Goal: Task Accomplishment & Management: Manage account settings

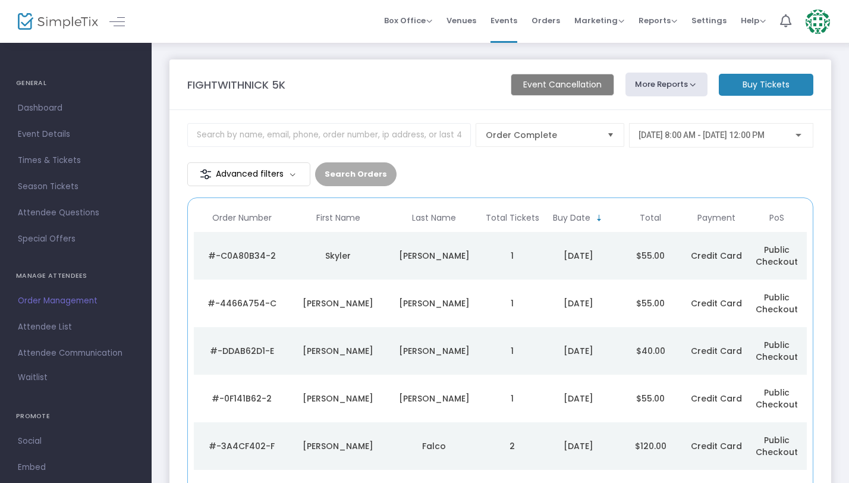
click at [491, 232] on td "1" at bounding box center [512, 256] width 60 height 48
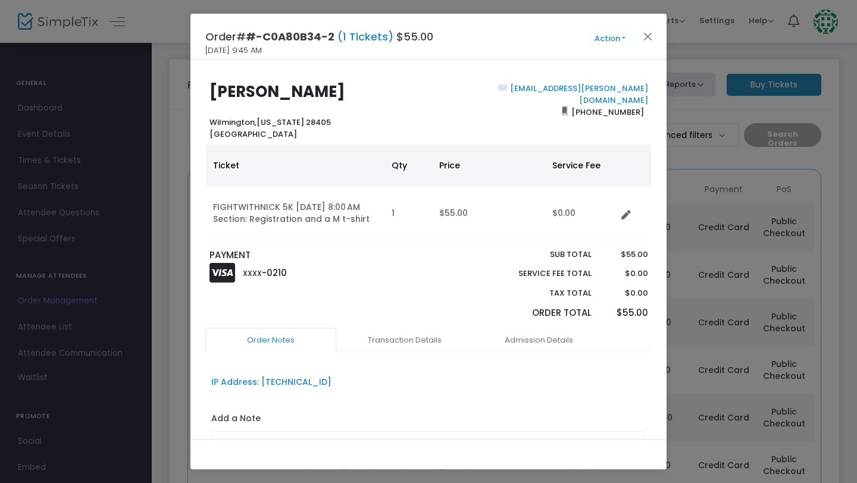
click at [739, 45] on ngb-modal-window "Order# #-C0A80B34-2 (1 Tickets) $55.00 [DATE] 9:45 AM Action Mark Admitted Edit…" at bounding box center [428, 241] width 857 height 483
click at [652, 33] on button "Close" at bounding box center [647, 36] width 15 height 15
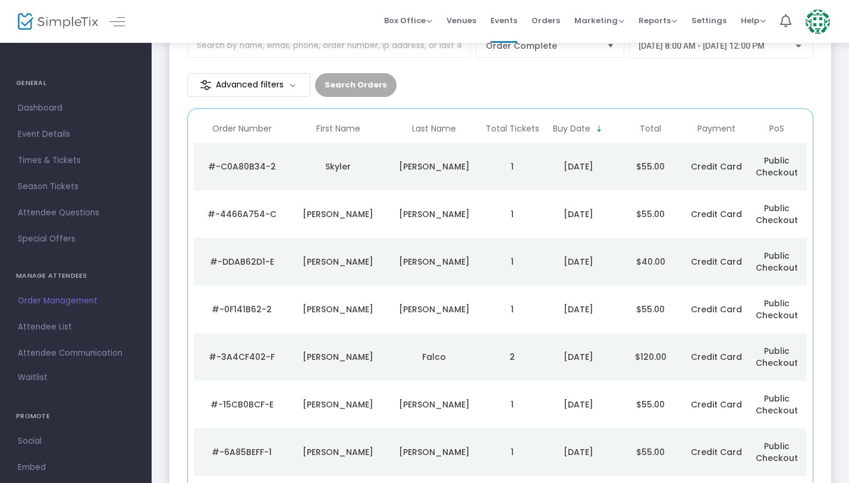
scroll to position [101, 0]
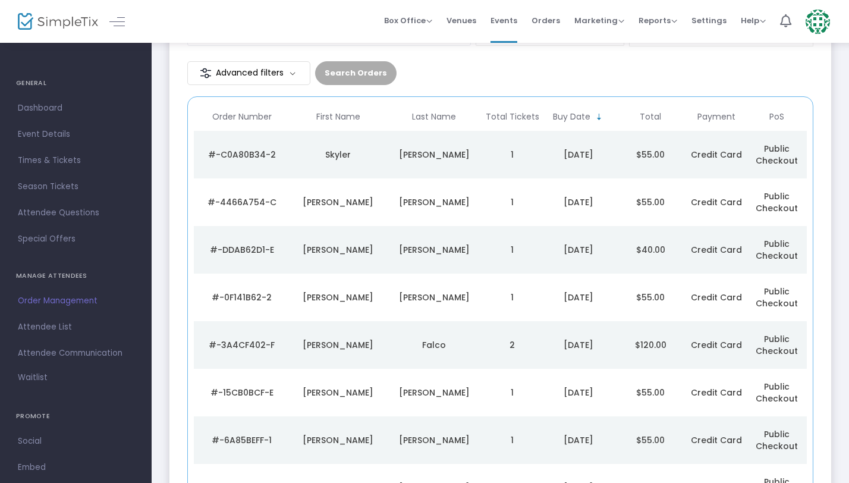
click at [432, 196] on div "[PERSON_NAME]" at bounding box center [434, 202] width 90 height 12
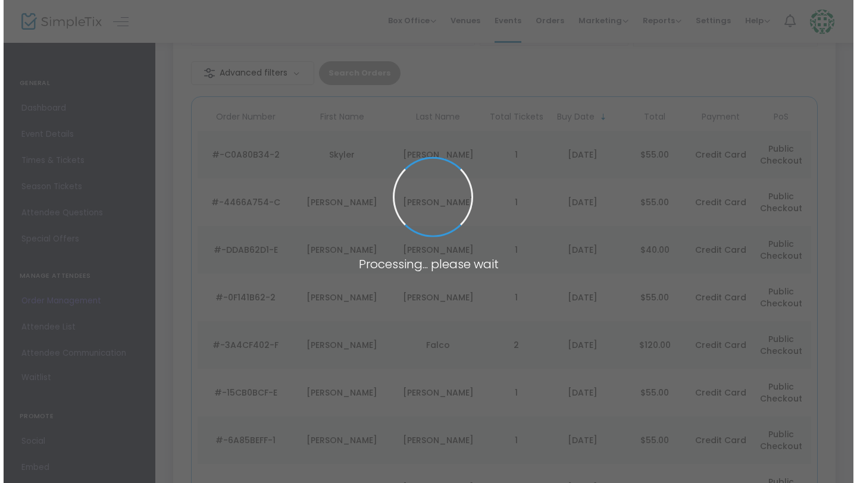
scroll to position [0, 0]
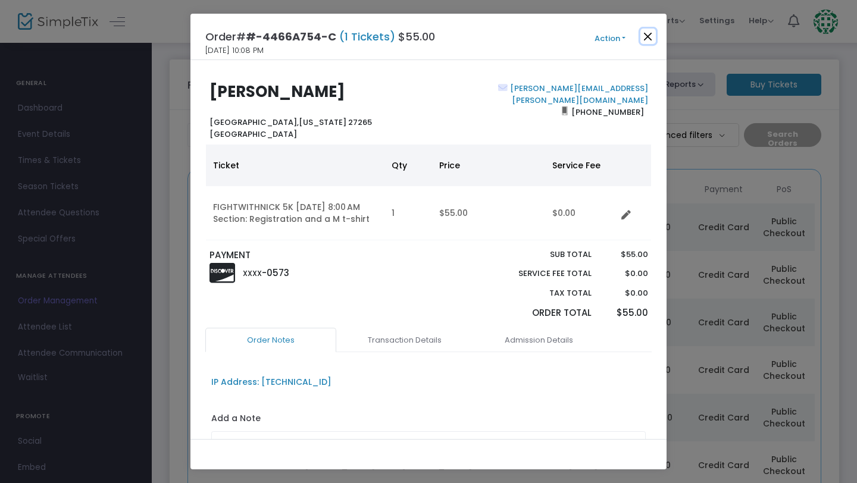
click at [643, 43] on button "Close" at bounding box center [647, 36] width 15 height 15
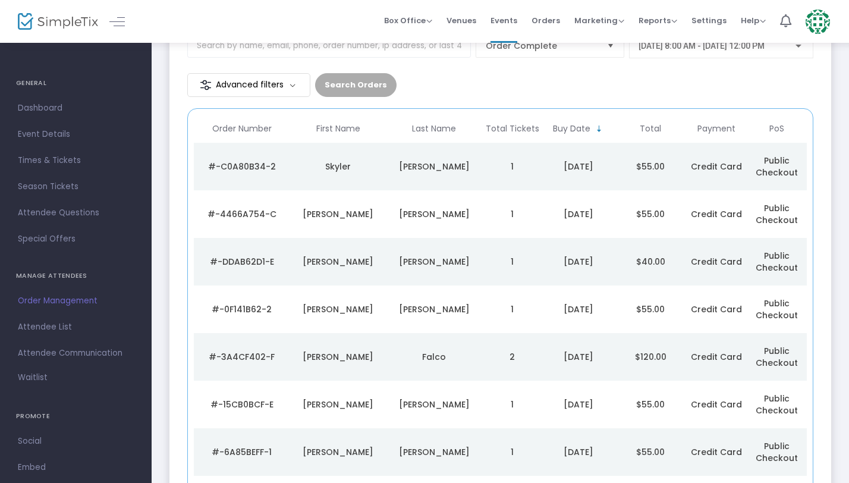
scroll to position [101, 0]
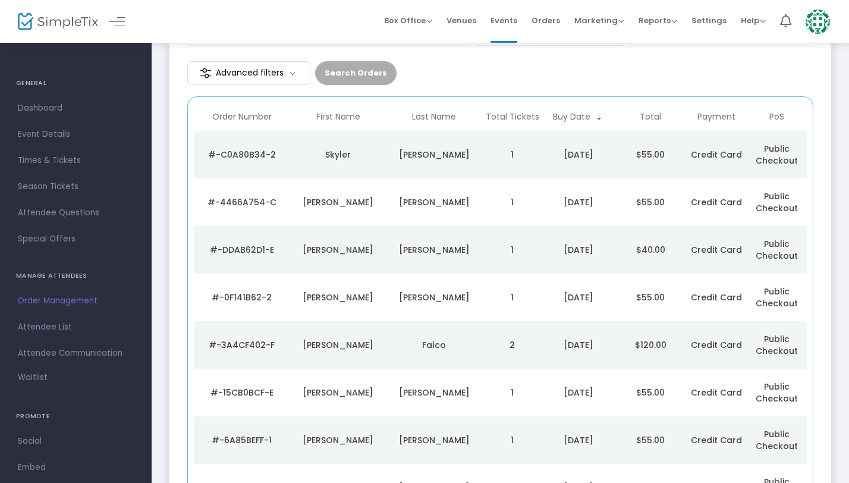
click at [403, 244] on div "[PERSON_NAME]" at bounding box center [434, 250] width 90 height 12
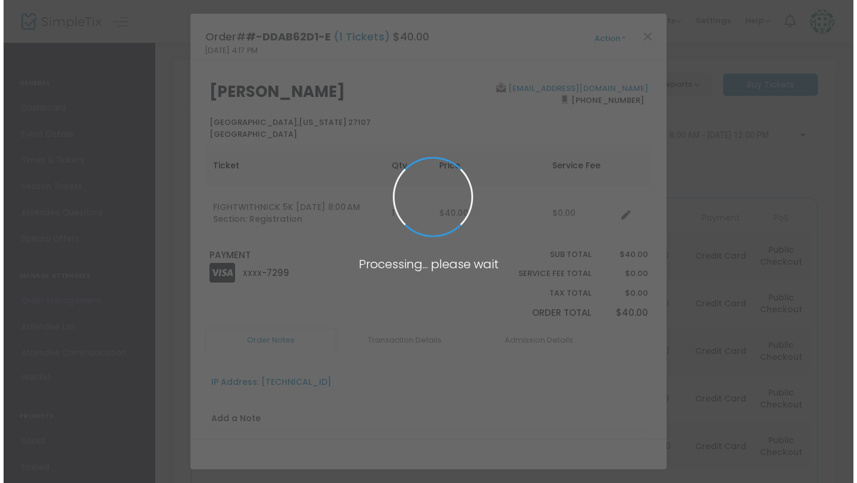
scroll to position [0, 0]
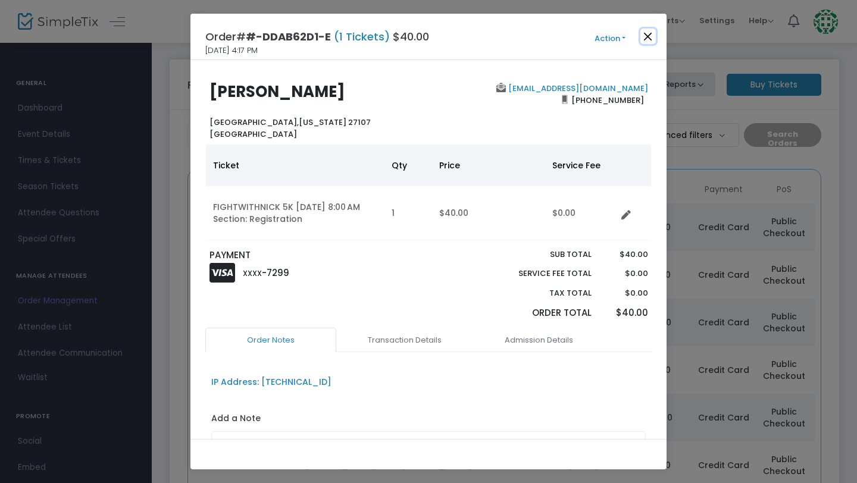
click at [650, 32] on button "Close" at bounding box center [647, 36] width 15 height 15
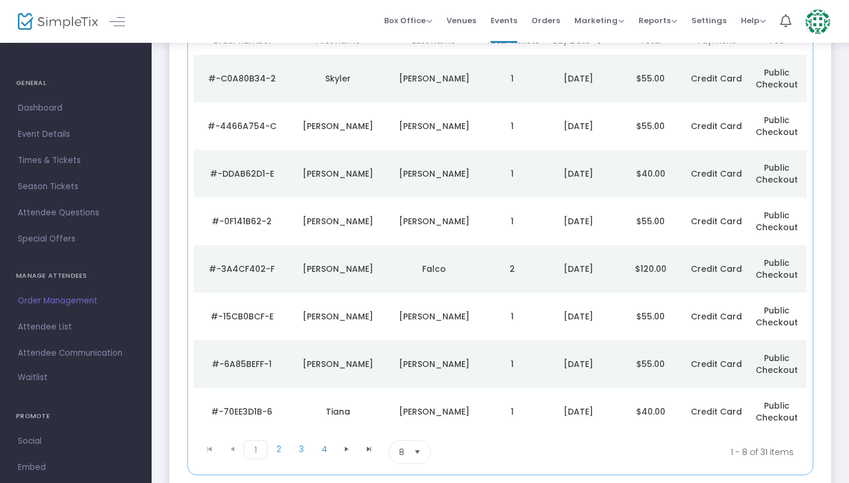
scroll to position [231, 0]
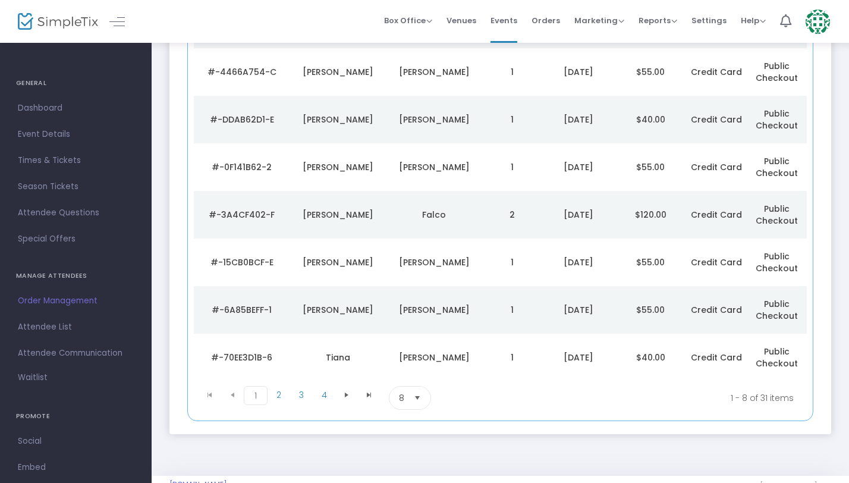
click at [421, 388] on span "Select" at bounding box center [418, 398] width 20 height 20
click at [408, 466] on span "100" at bounding box center [405, 466] width 13 height 12
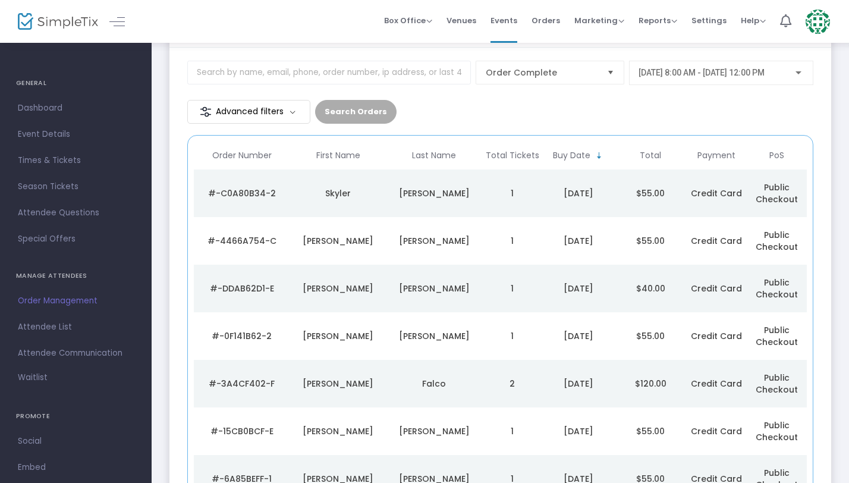
scroll to position [40, 0]
